Goal: Task Accomplishment & Management: Use online tool/utility

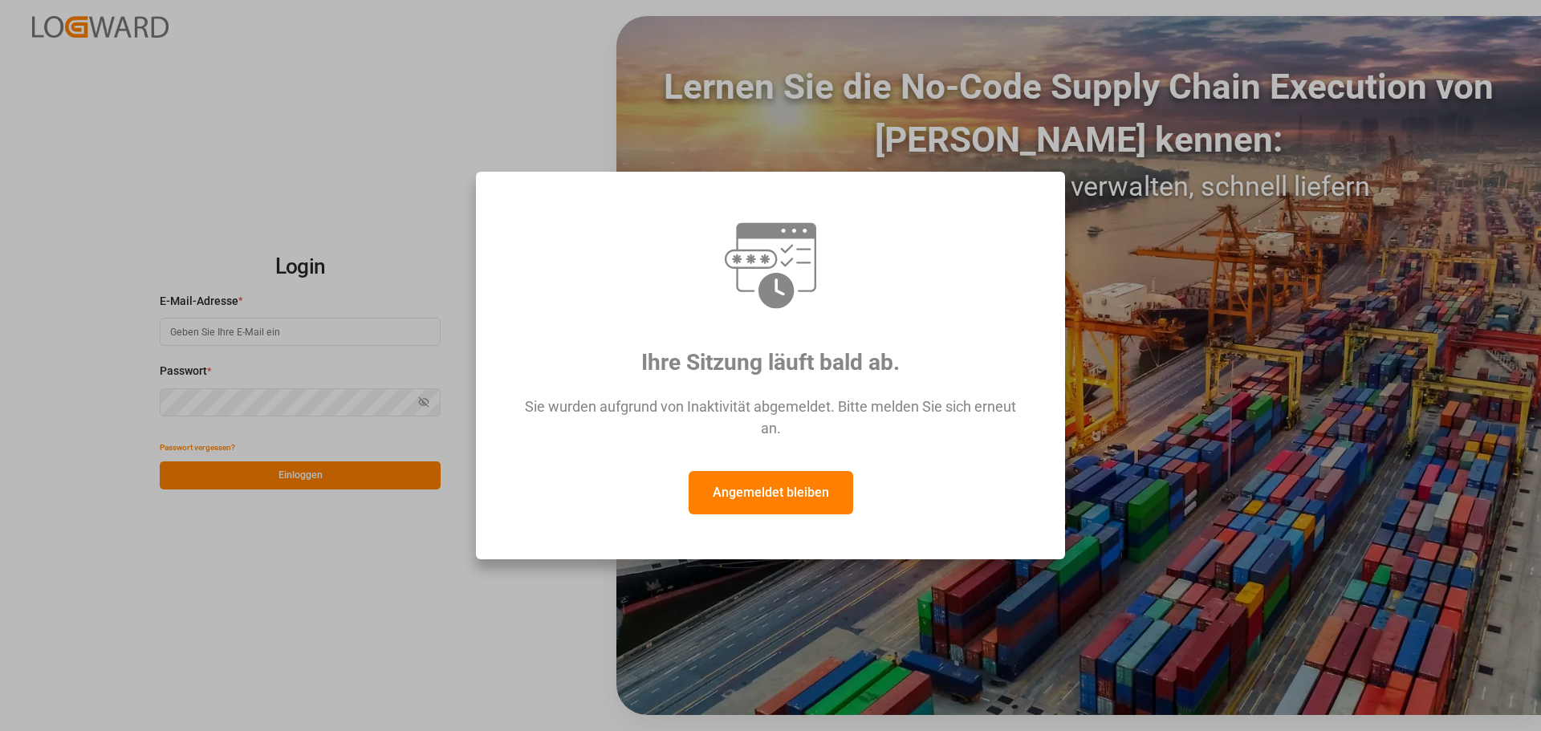
click at [805, 506] on button "Angemeldet bleiben" at bounding box center [771, 492] width 165 height 43
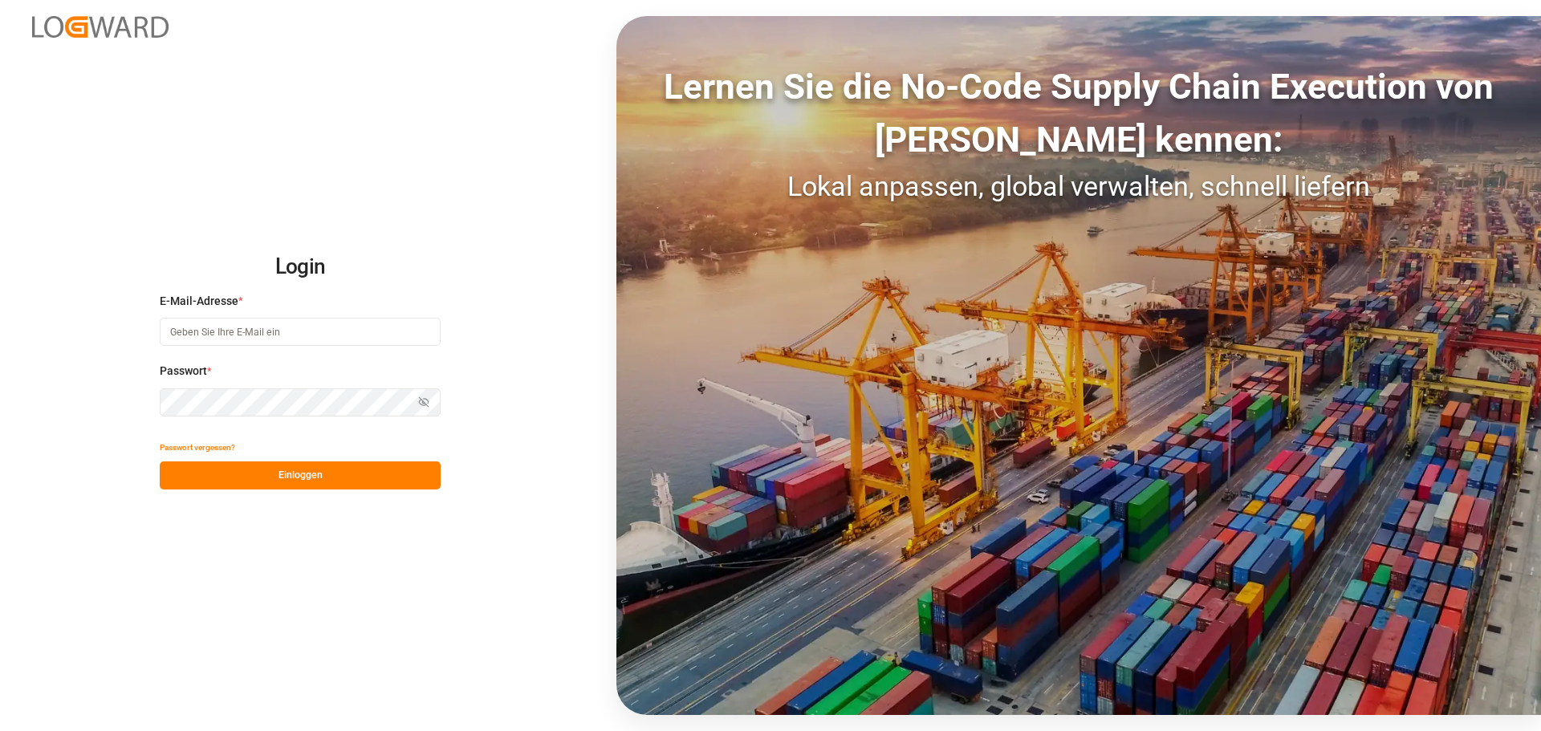
click at [253, 331] on input at bounding box center [300, 332] width 281 height 28
type input "[PERSON_NAME][EMAIL_ADDRESS][DOMAIN_NAME]"
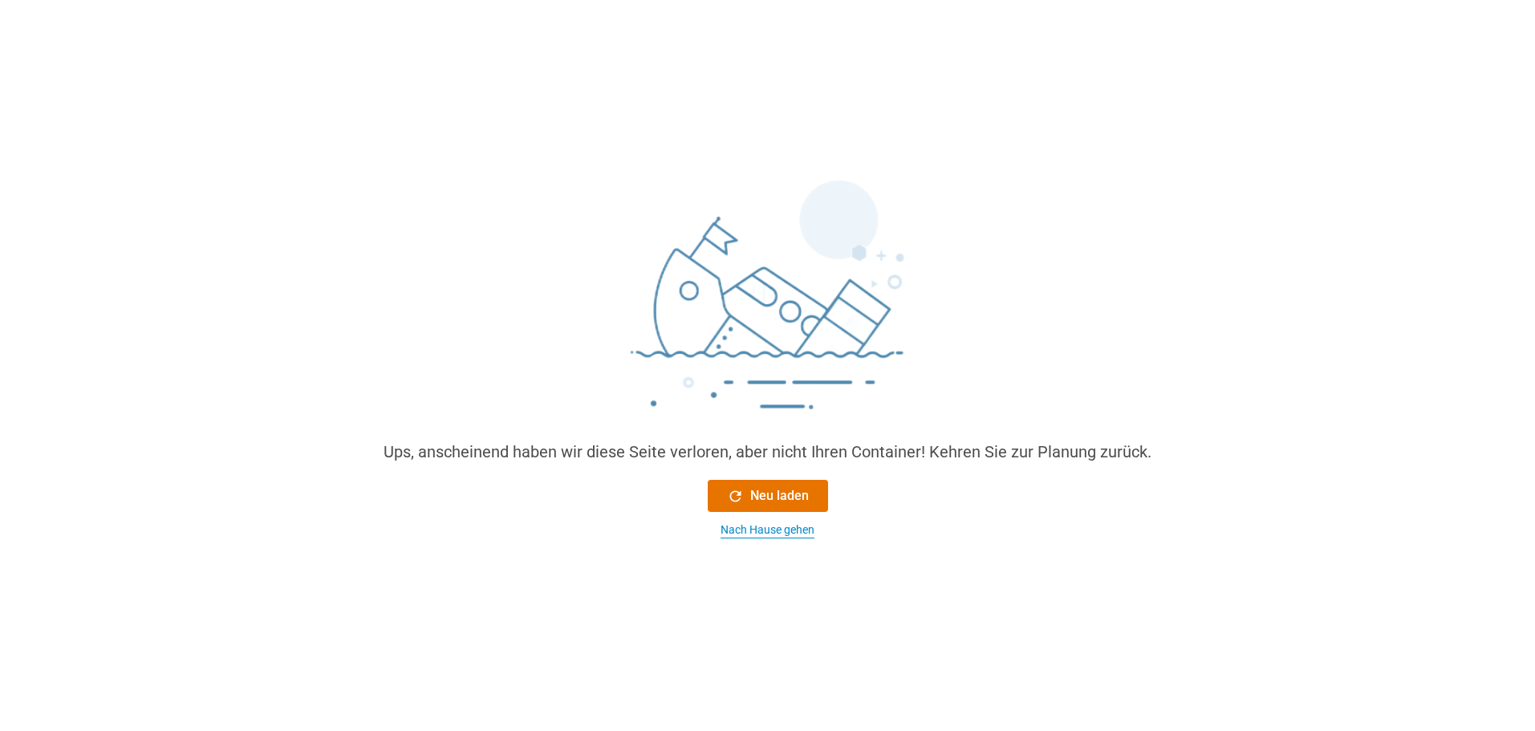
click at [809, 533] on font "Nach Hause gehen" at bounding box center [768, 529] width 94 height 13
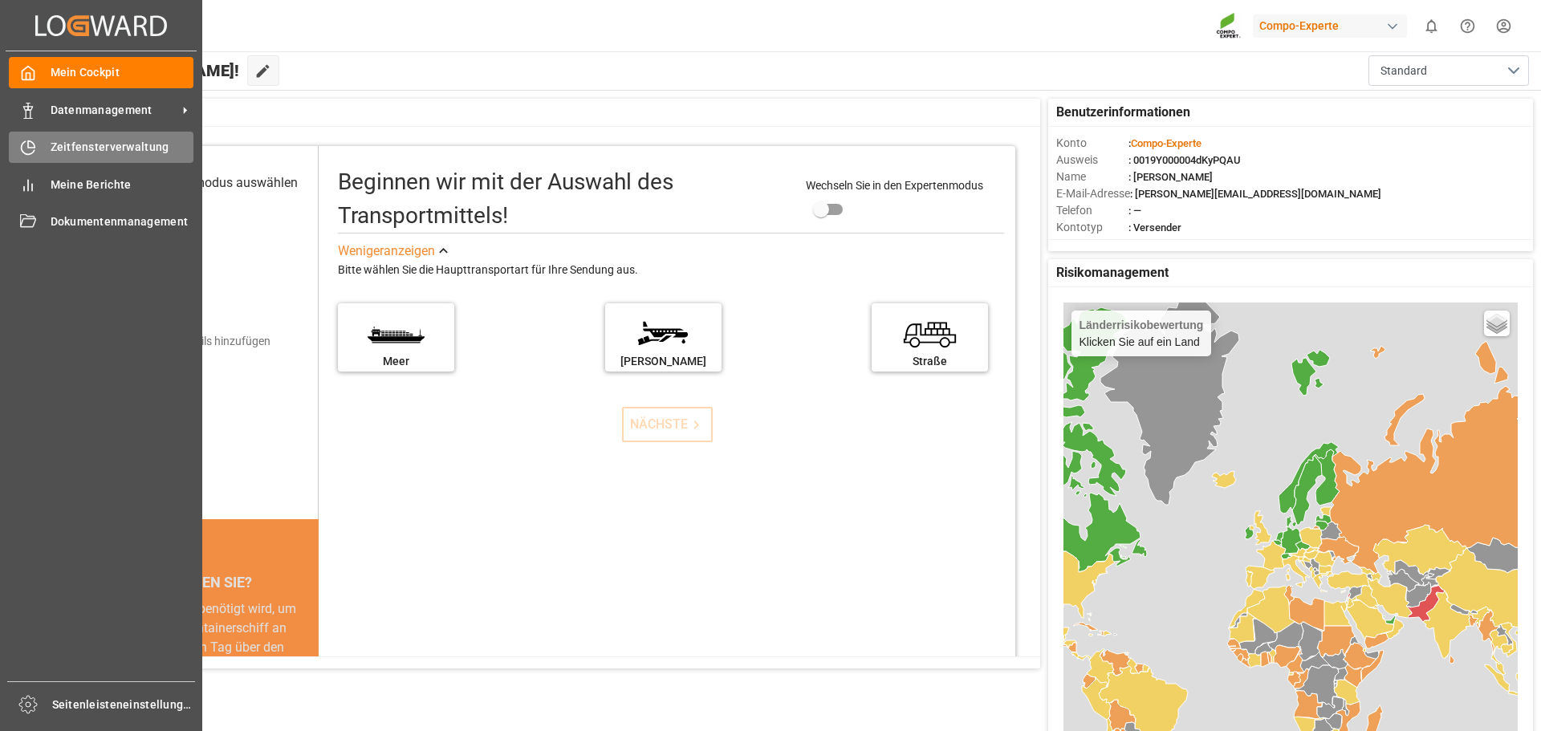
click at [117, 143] on font "Zeitfensterverwaltung" at bounding box center [110, 146] width 119 height 13
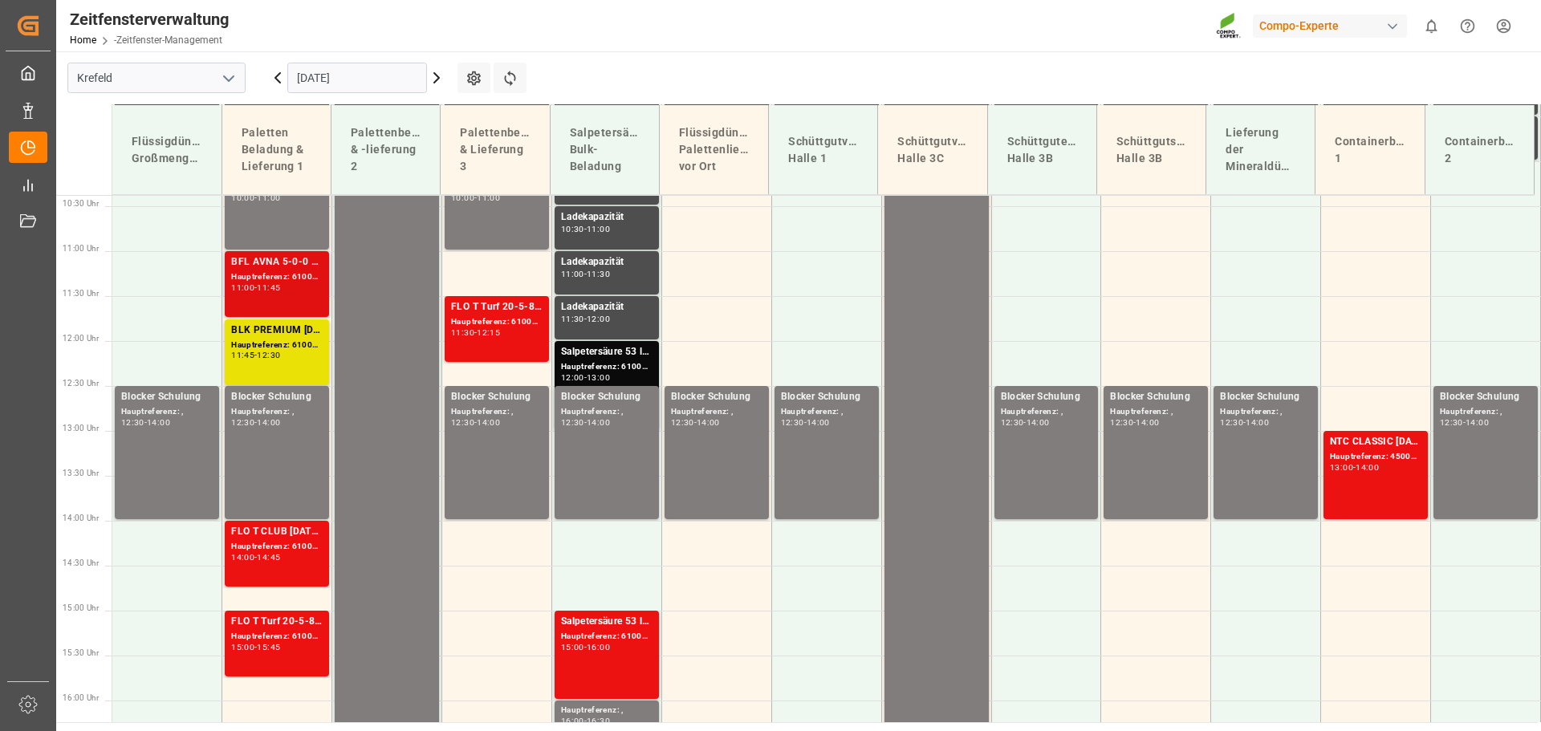
scroll to position [1080, 0]
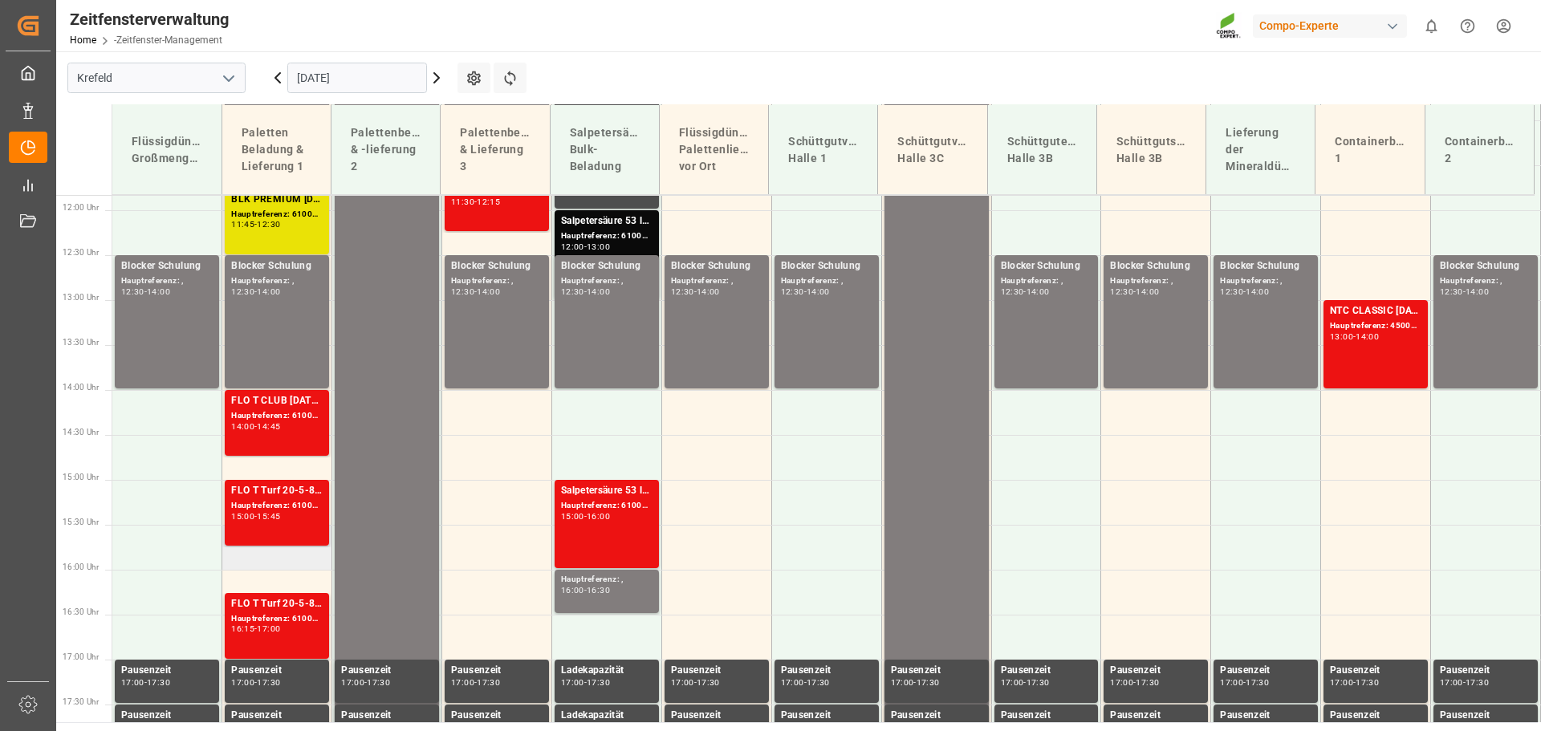
click at [273, 566] on td at bounding box center [277, 547] width 110 height 45
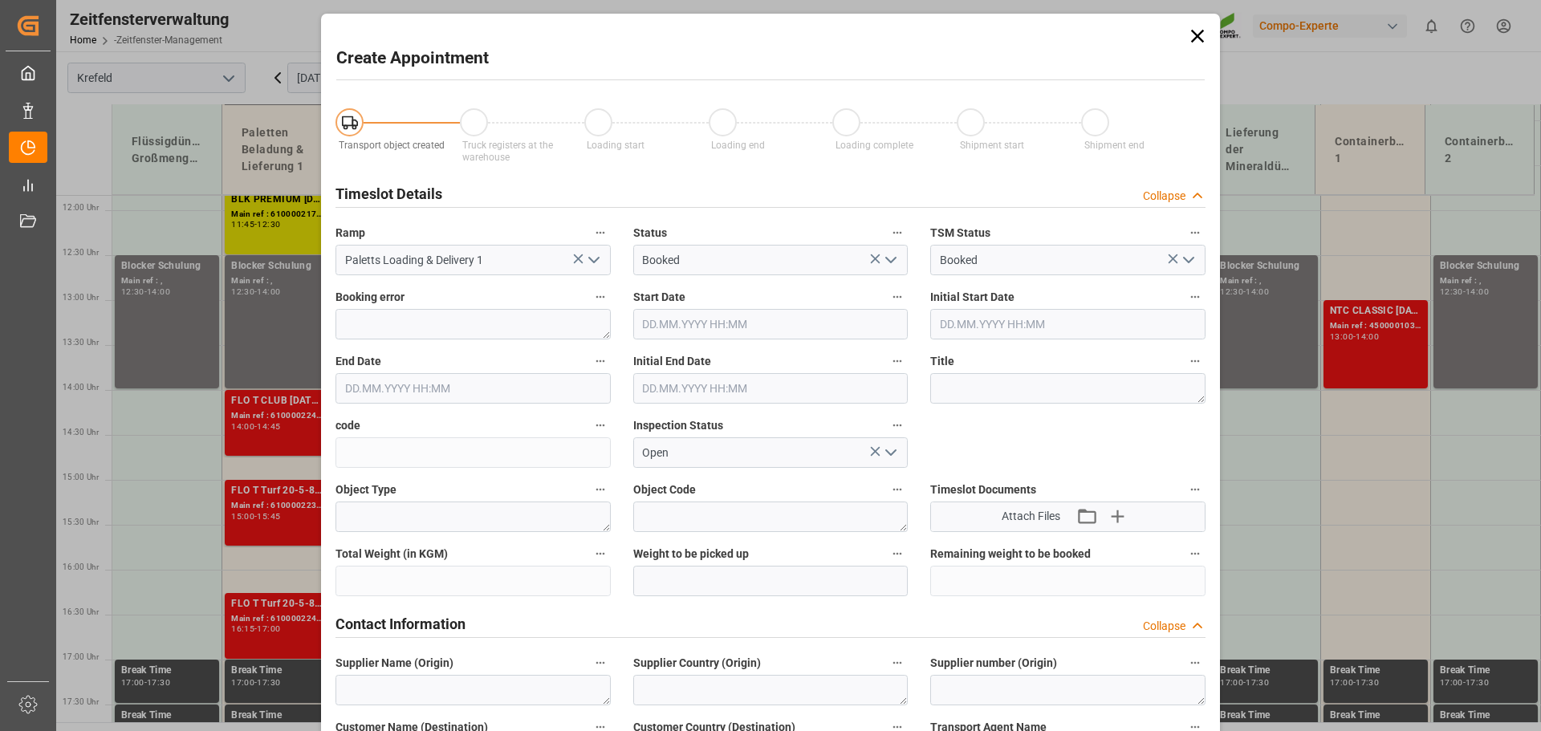
type input "[DATE] 15:30"
type input "[DATE] 16:00"
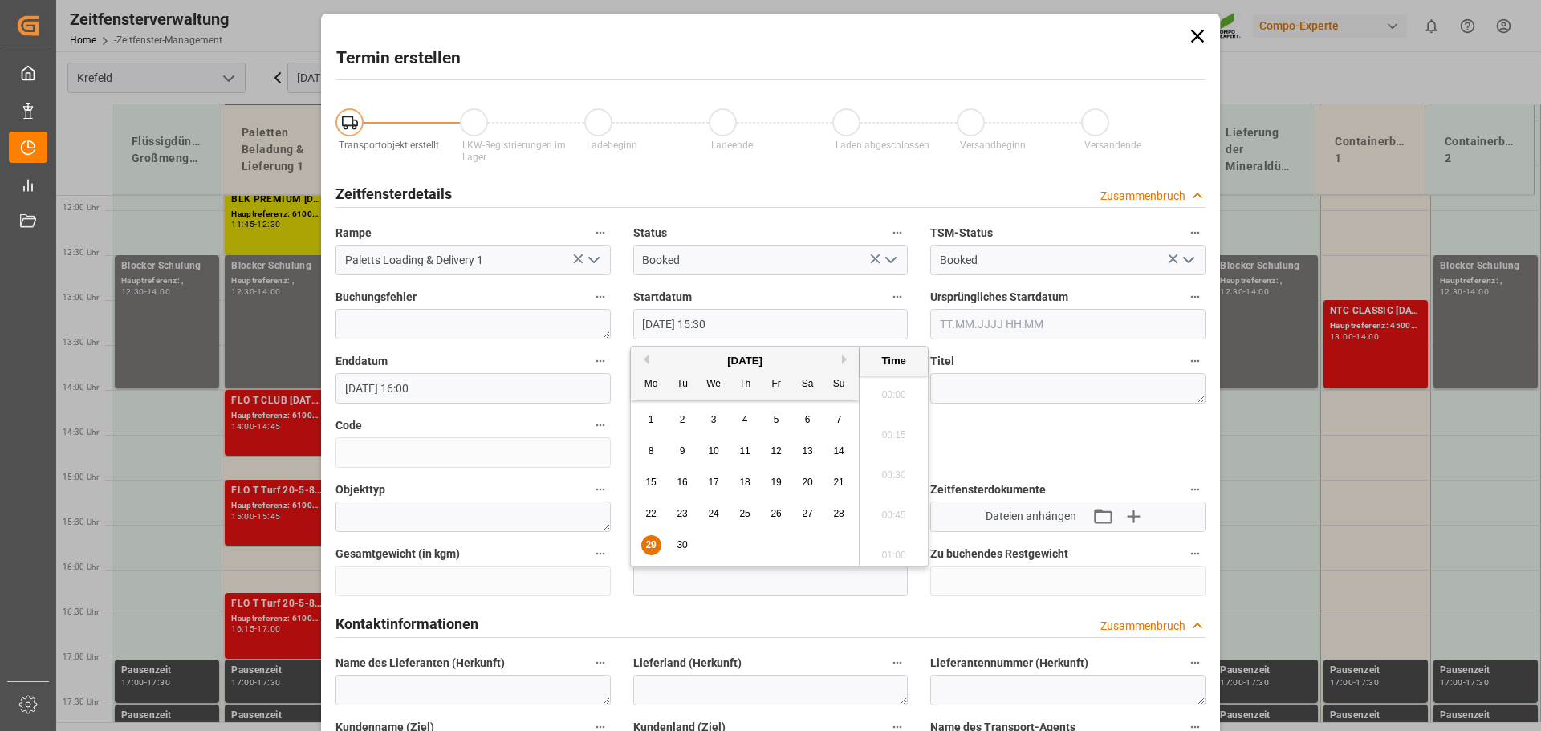
click at [742, 327] on input "[DATE] 15:30" at bounding box center [770, 324] width 275 height 30
type input "[DATE] 15:45"
click at [893, 506] on font "15:45" at bounding box center [893, 509] width 25 height 11
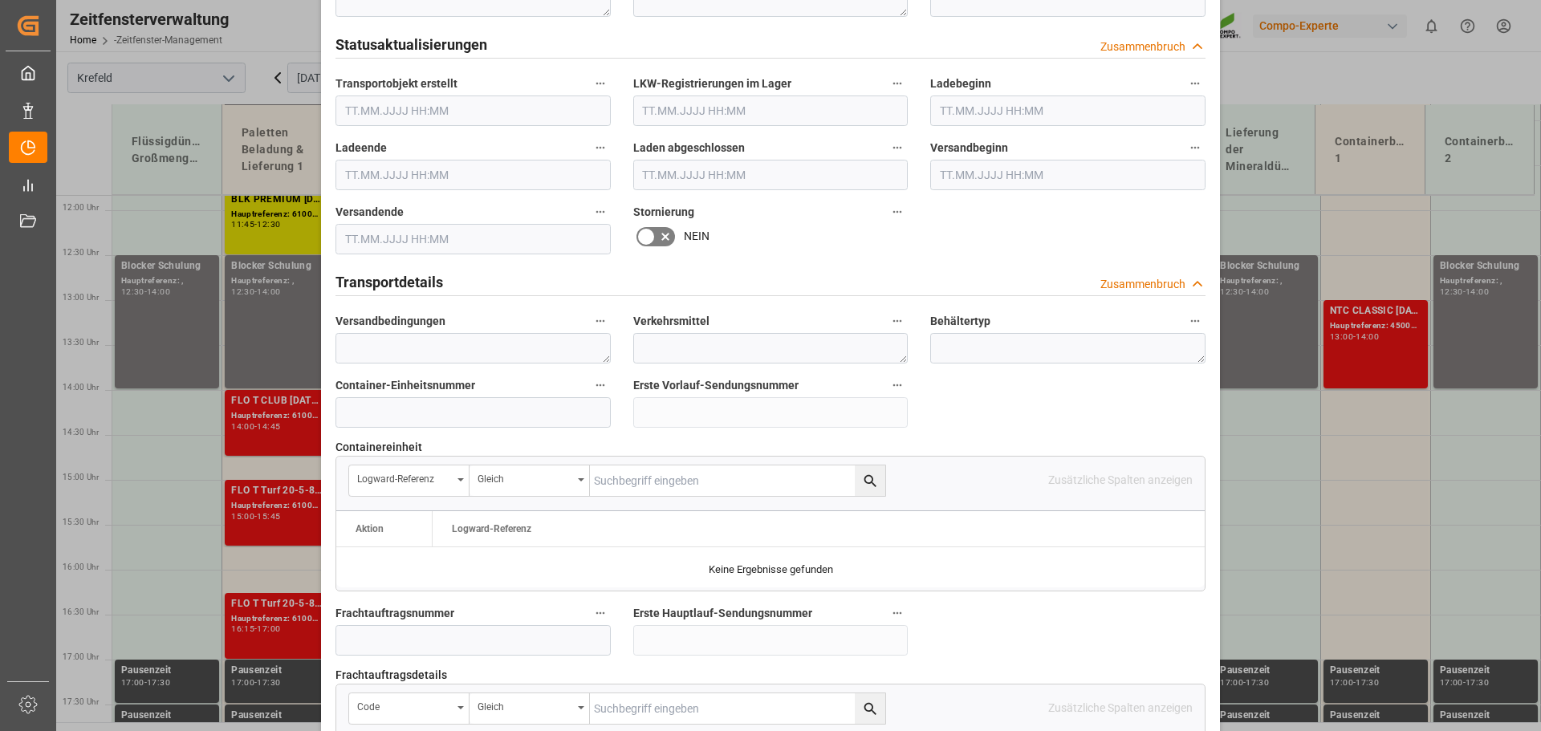
scroll to position [1124, 0]
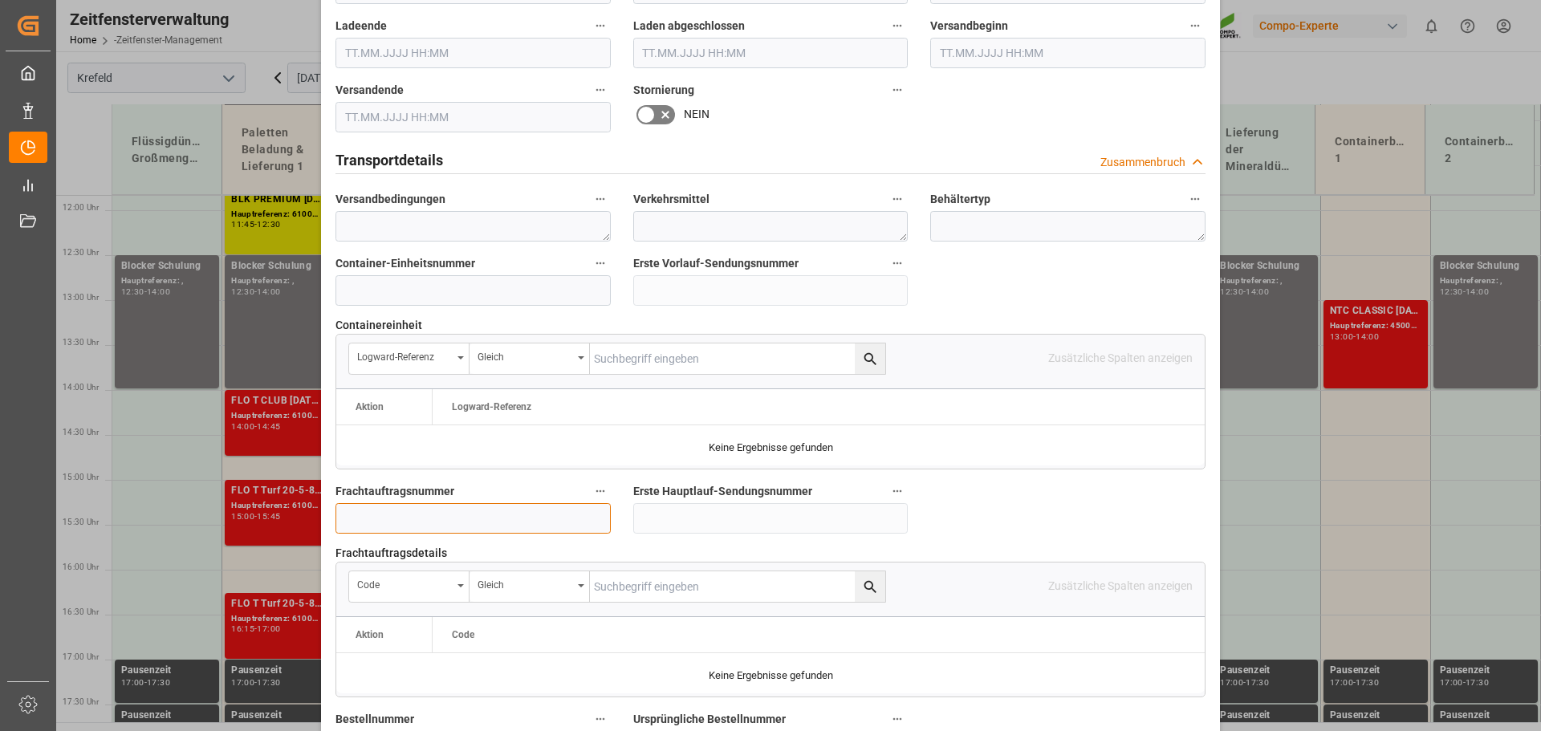
click at [358, 508] on input at bounding box center [472, 518] width 275 height 30
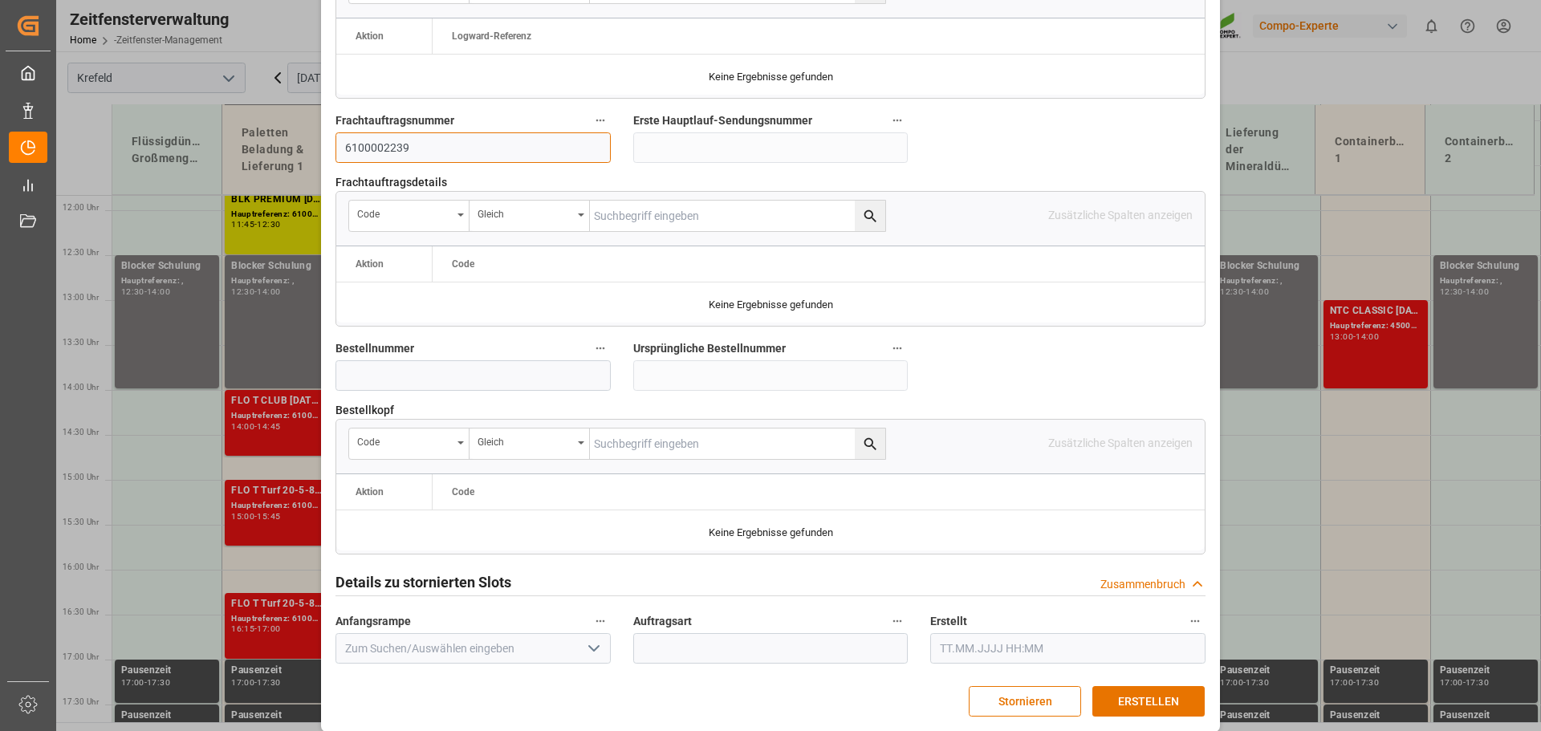
scroll to position [1496, 0]
type input "6100002239"
click at [1118, 693] on font "ERSTELLEN" at bounding box center [1148, 699] width 61 height 13
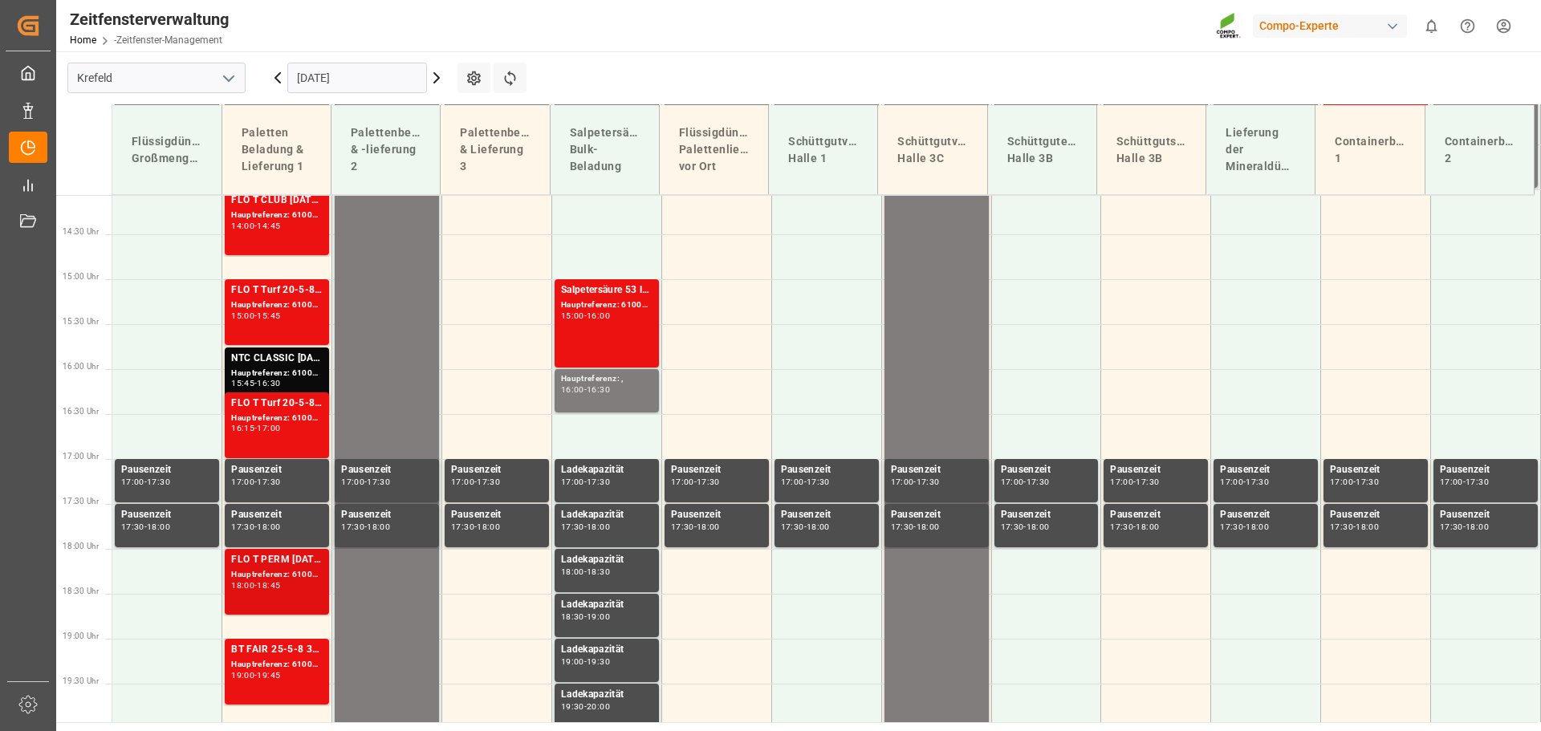
scroll to position [1228, 0]
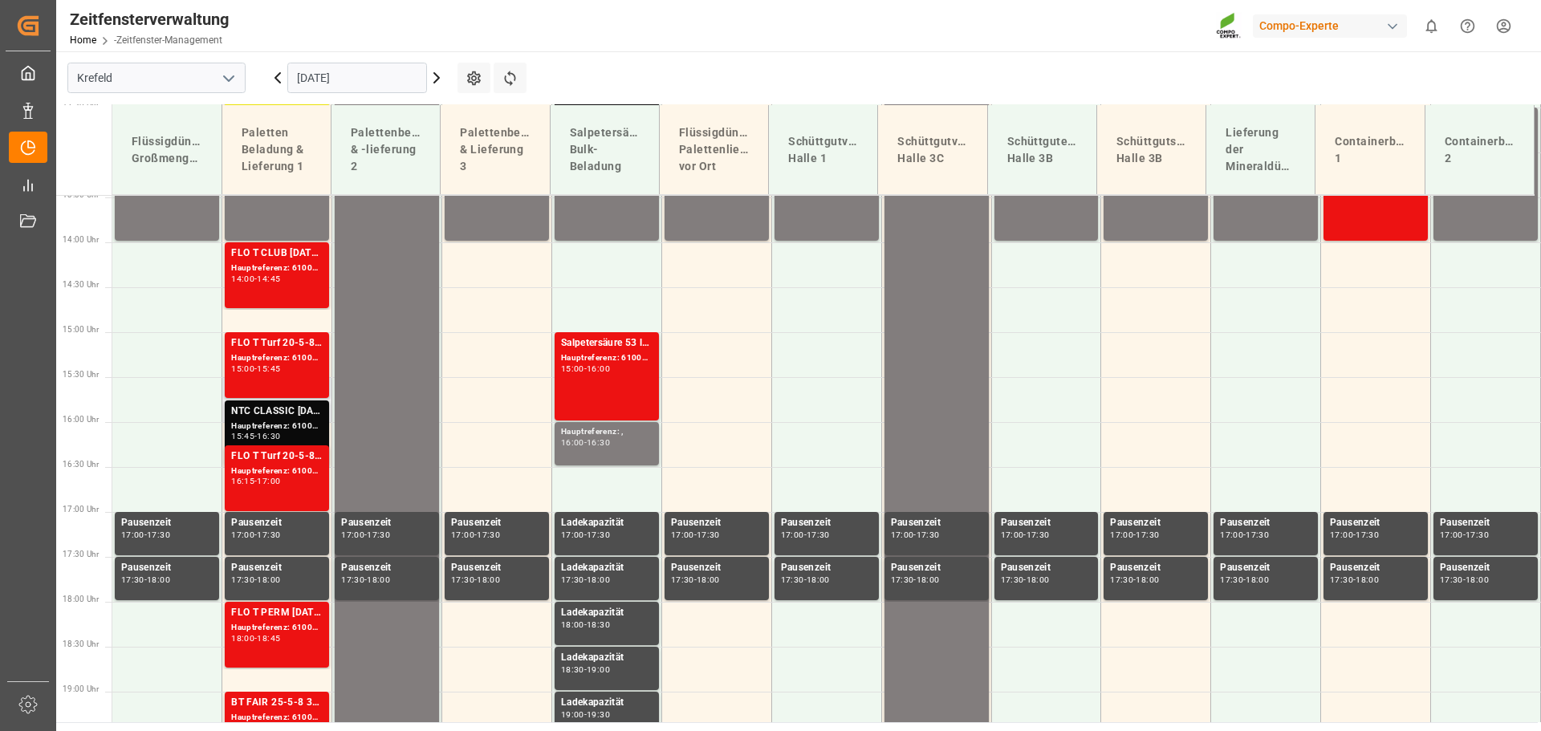
click at [295, 429] on font "Hauptreferenz: 6100002239, 2000001528" at bounding box center [314, 425] width 166 height 9
